Goal: Transaction & Acquisition: Download file/media

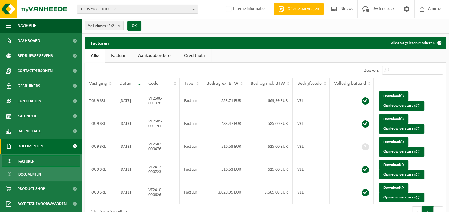
click at [193, 10] on b "button" at bounding box center [194, 9] width 5 height 8
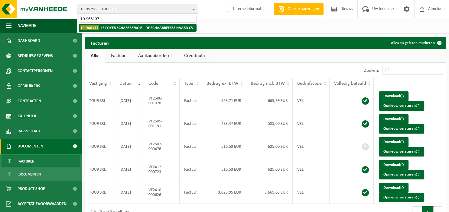
type input "10-966137"
click at [172, 30] on strong "10-966137 - LE FOYER SCHAERBEEKOIS - DE SCHAARBEEKSE HAARD CV" at bounding box center [136, 27] width 113 height 5
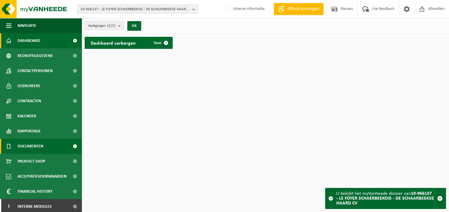
click at [39, 147] on span "Documenten" at bounding box center [31, 146] width 26 height 15
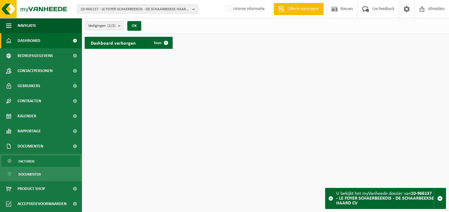
click at [36, 163] on link "Facturen" at bounding box center [41, 161] width 79 height 11
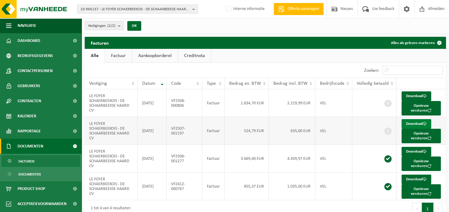
click at [412, 122] on link "Download" at bounding box center [416, 124] width 30 height 10
click at [193, 7] on b "button" at bounding box center [194, 9] width 5 height 8
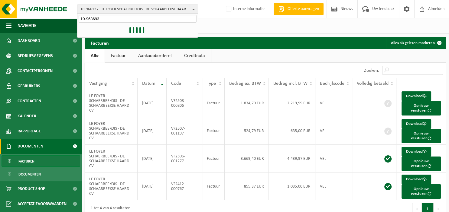
type input "10-963693"
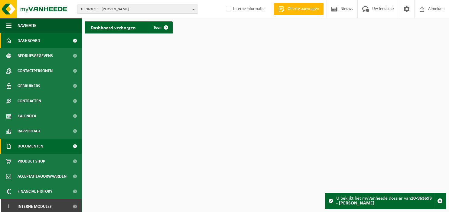
click at [37, 151] on span "Documenten" at bounding box center [31, 146] width 26 height 15
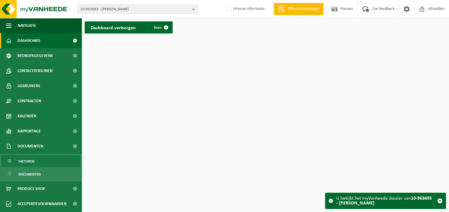
click at [35, 159] on link "Facturen" at bounding box center [41, 161] width 79 height 11
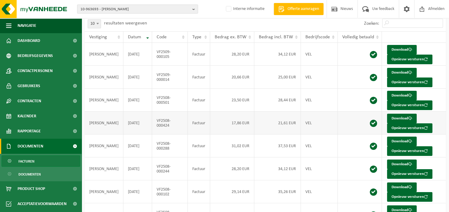
scroll to position [110, 0]
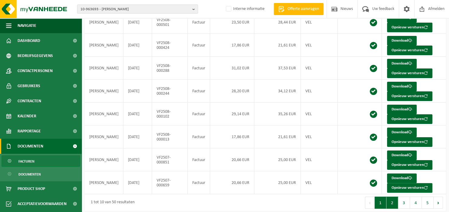
click at [393, 203] on button "2" at bounding box center [392, 203] width 12 height 12
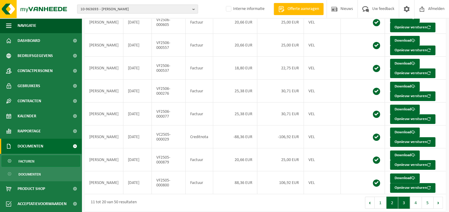
click at [401, 200] on button "3" at bounding box center [404, 203] width 12 height 12
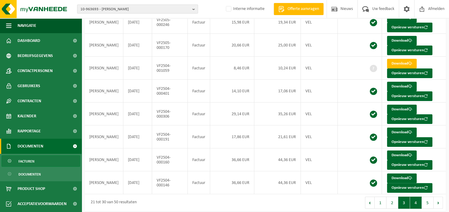
click at [416, 201] on button "4" at bounding box center [416, 203] width 12 height 12
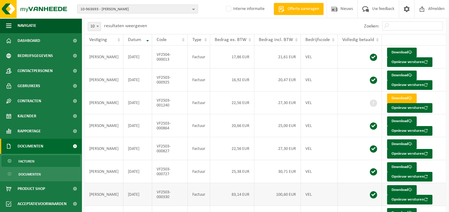
scroll to position [14, 0]
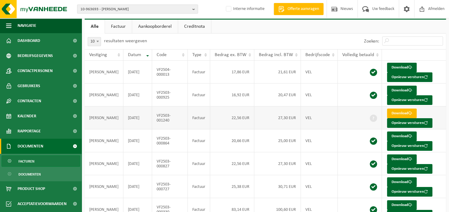
click at [396, 115] on link "Download" at bounding box center [402, 114] width 30 height 10
click at [196, 9] on b "button" at bounding box center [194, 9] width 5 height 8
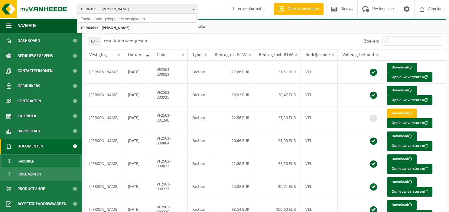
click at [164, 21] on input "text" at bounding box center [138, 19] width 118 height 8
type input "10-959452"
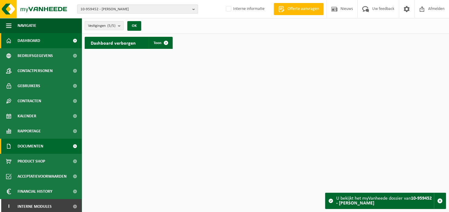
click at [37, 148] on span "Documenten" at bounding box center [31, 146] width 26 height 15
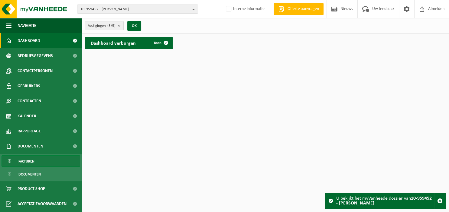
click at [36, 159] on link "Facturen" at bounding box center [41, 161] width 79 height 11
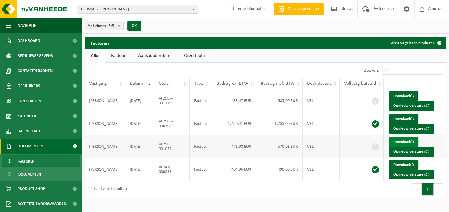
click at [403, 142] on link "Download" at bounding box center [404, 143] width 30 height 10
click at [406, 96] on link "Download" at bounding box center [404, 97] width 30 height 10
click at [194, 8] on b "button" at bounding box center [194, 9] width 5 height 8
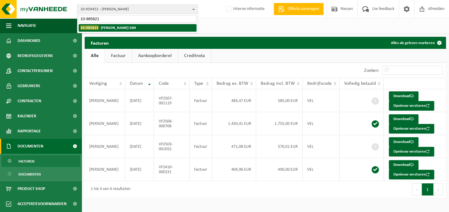
type input "10-985821"
click at [118, 27] on strong "10-985821 - PATER GERT VERBEKEN SJM" at bounding box center [107, 27] width 55 height 5
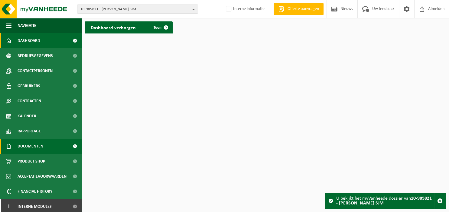
click at [41, 151] on span "Documenten" at bounding box center [31, 146] width 26 height 15
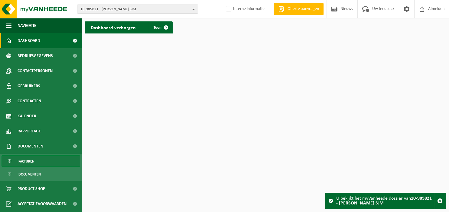
click at [39, 159] on link "Facturen" at bounding box center [41, 161] width 79 height 11
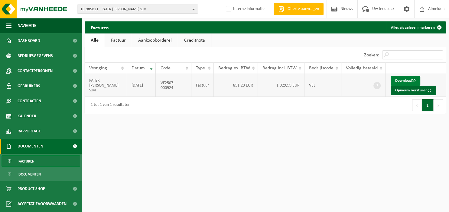
click at [401, 80] on link "Download" at bounding box center [405, 81] width 30 height 10
